Goal: Information Seeking & Learning: Learn about a topic

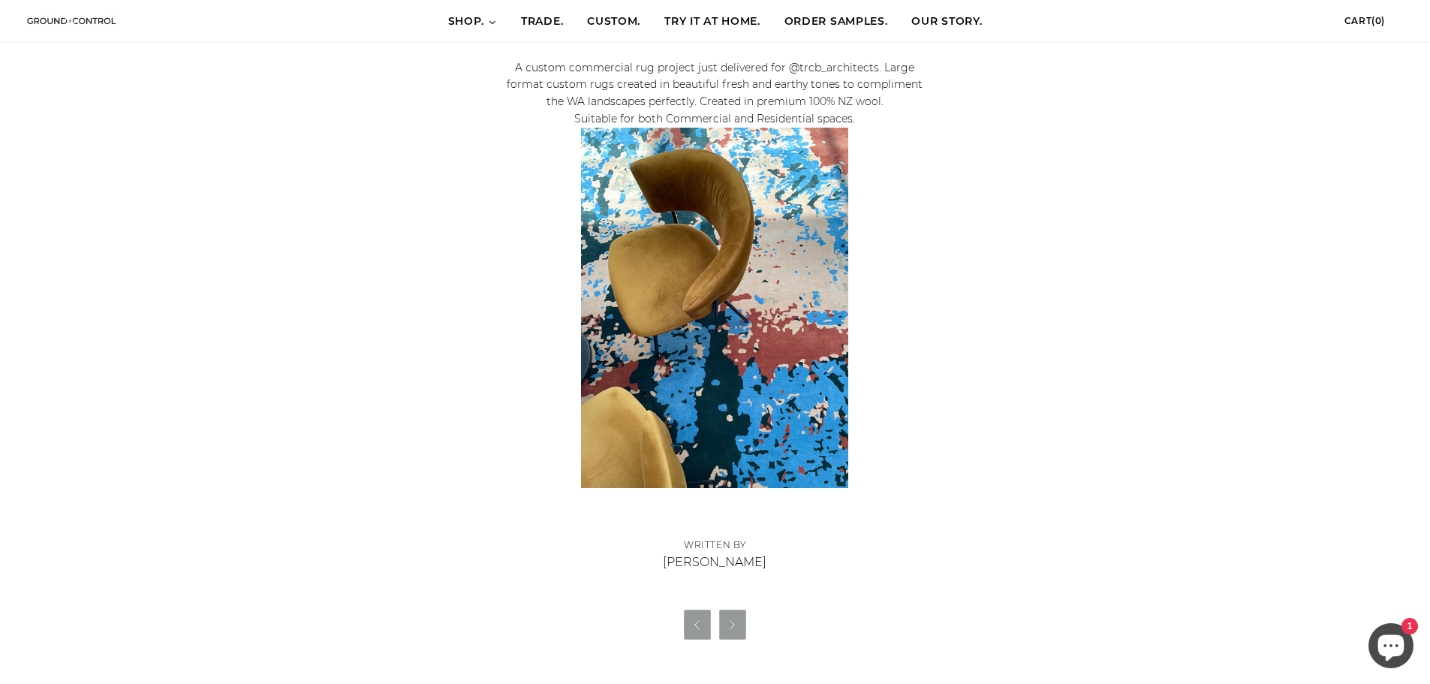
scroll to position [900, 0]
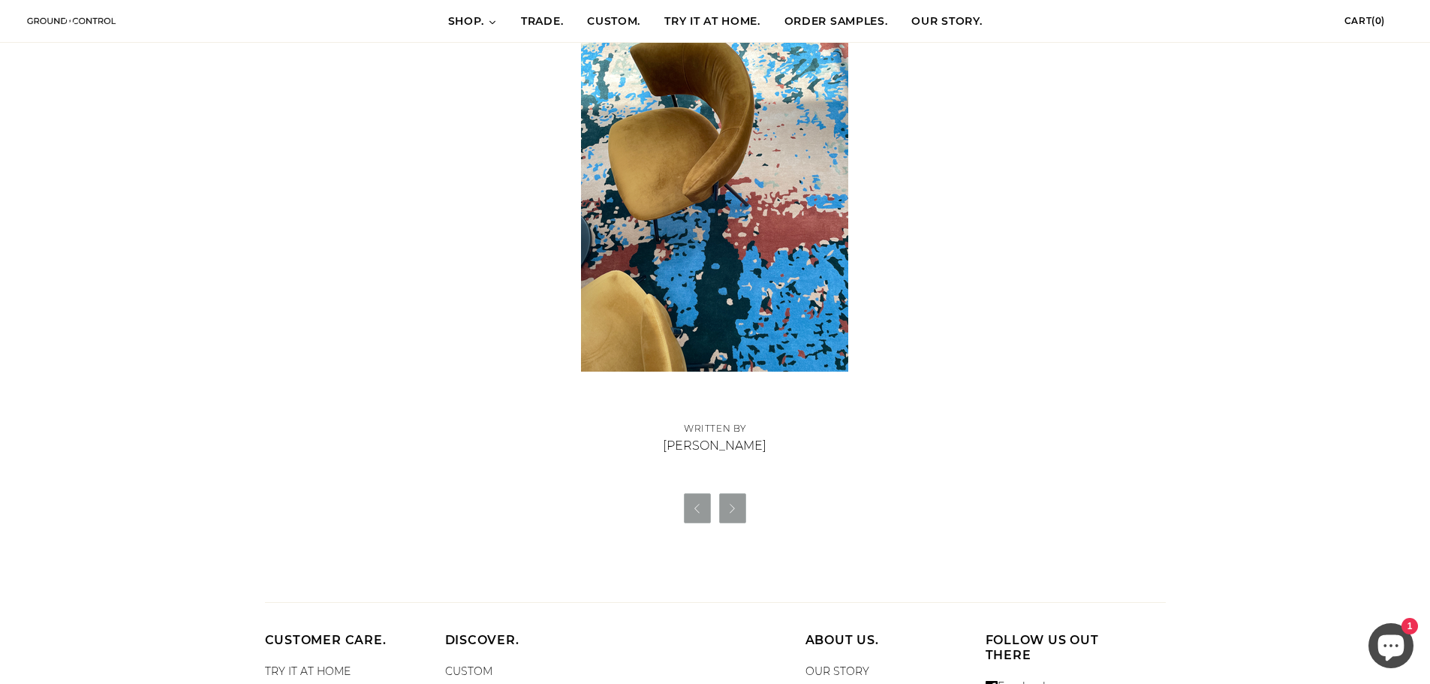
click at [741, 511] on link "" at bounding box center [732, 508] width 27 height 30
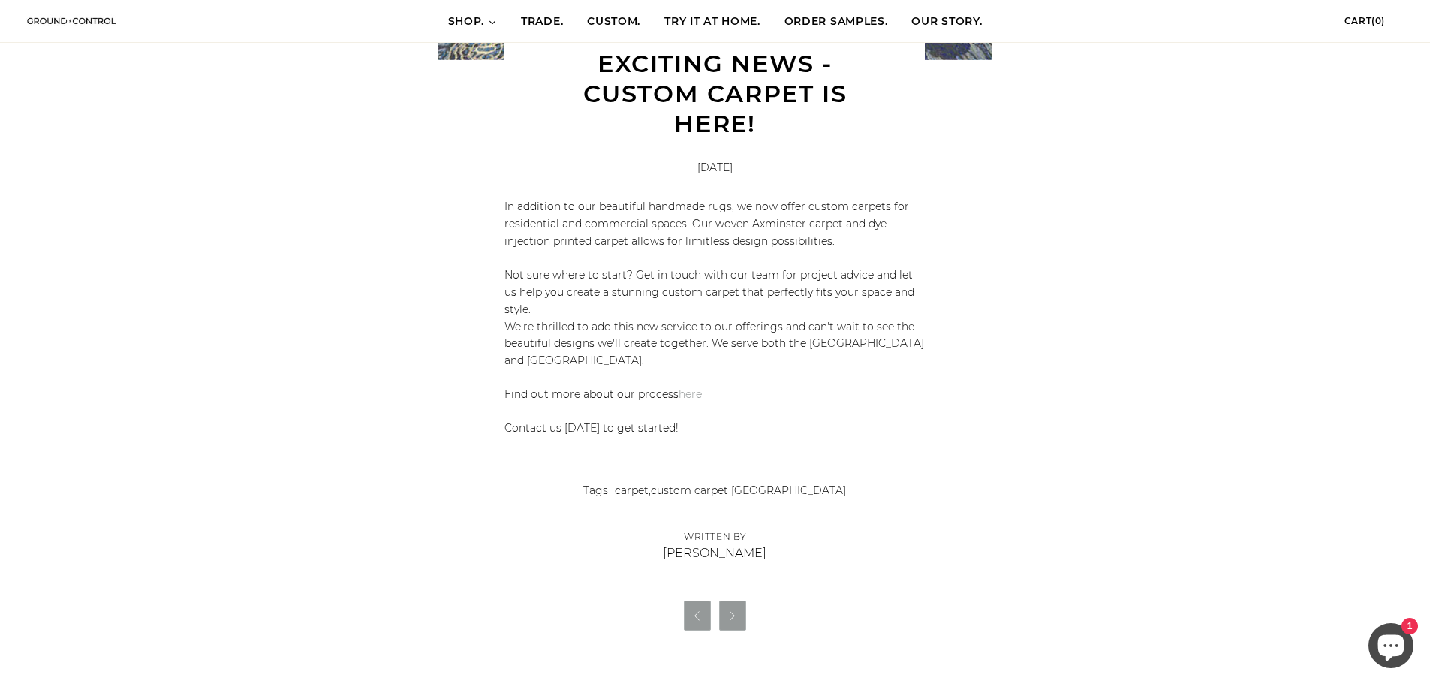
scroll to position [900, 0]
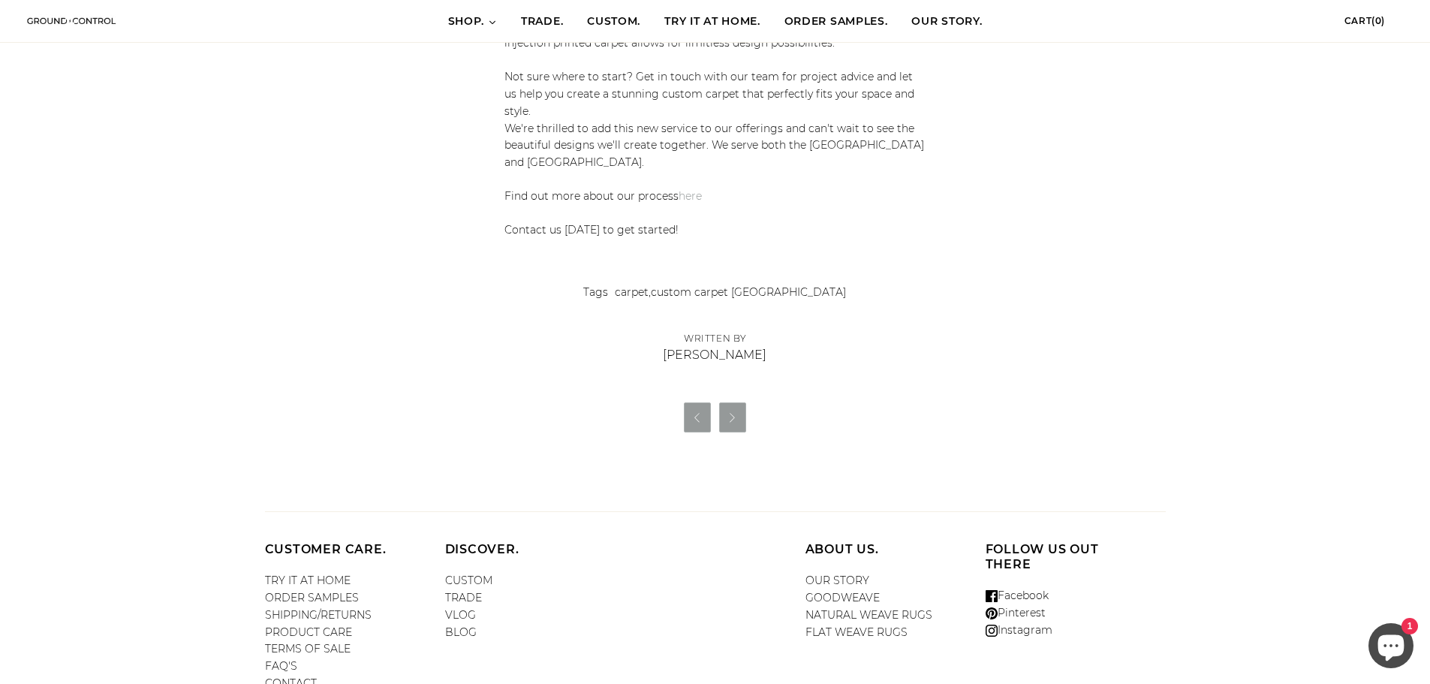
click at [694, 402] on link "" at bounding box center [697, 417] width 27 height 30
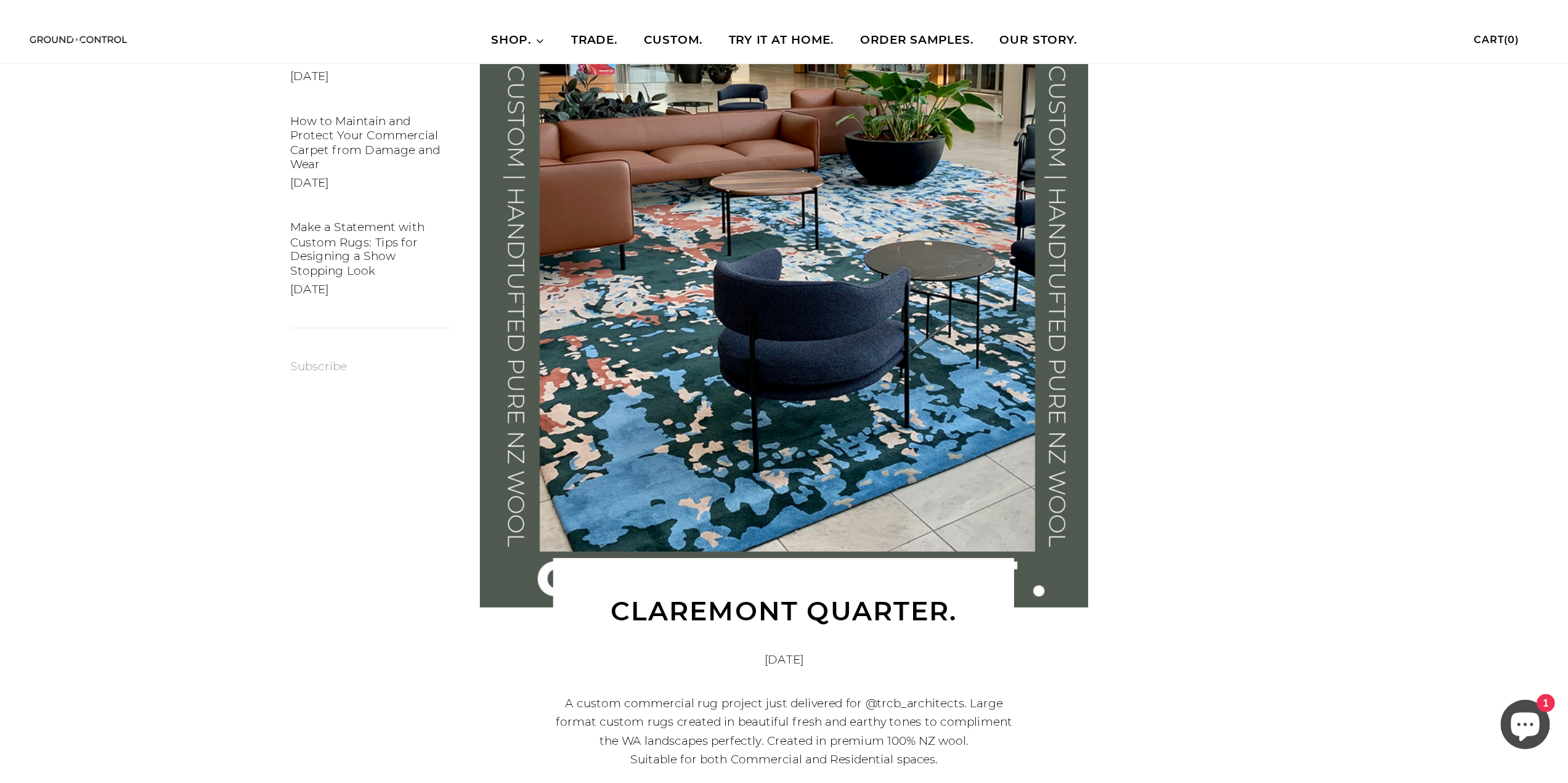
scroll to position [123, 0]
